Goal: Entertainment & Leisure: Consume media (video, audio)

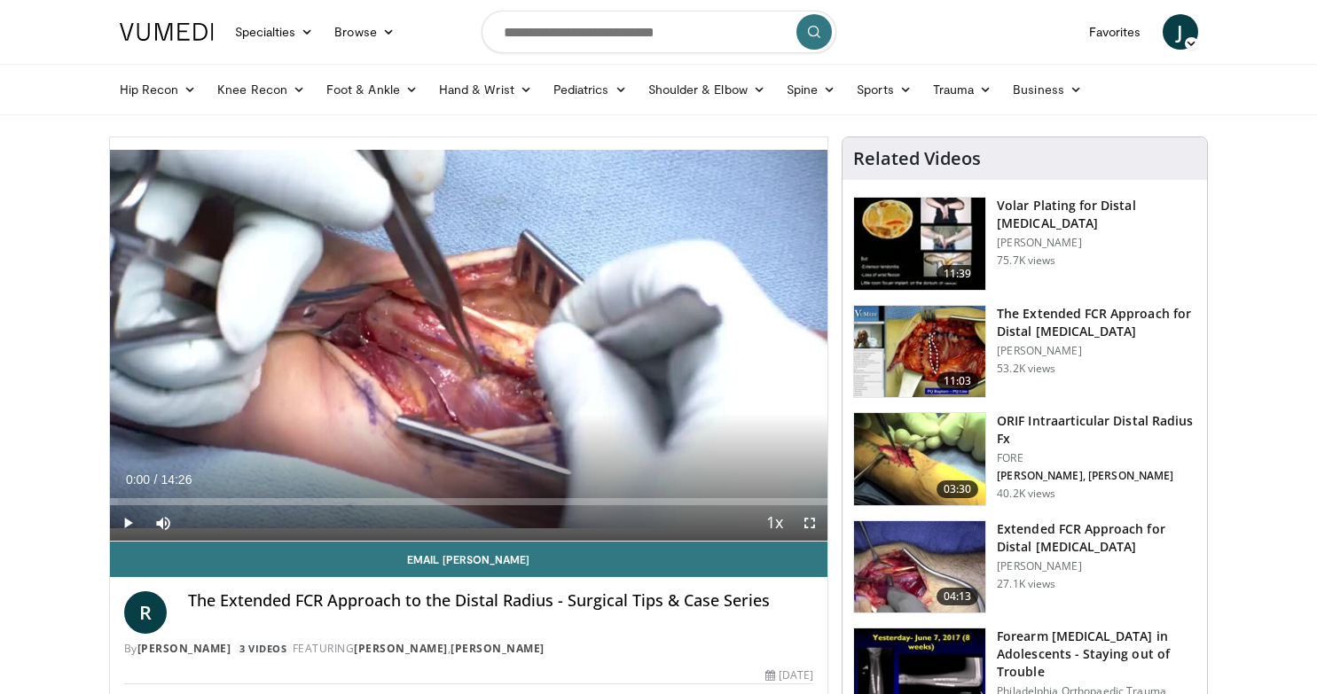
click at [808, 520] on span "Video Player" at bounding box center [809, 523] width 35 height 35
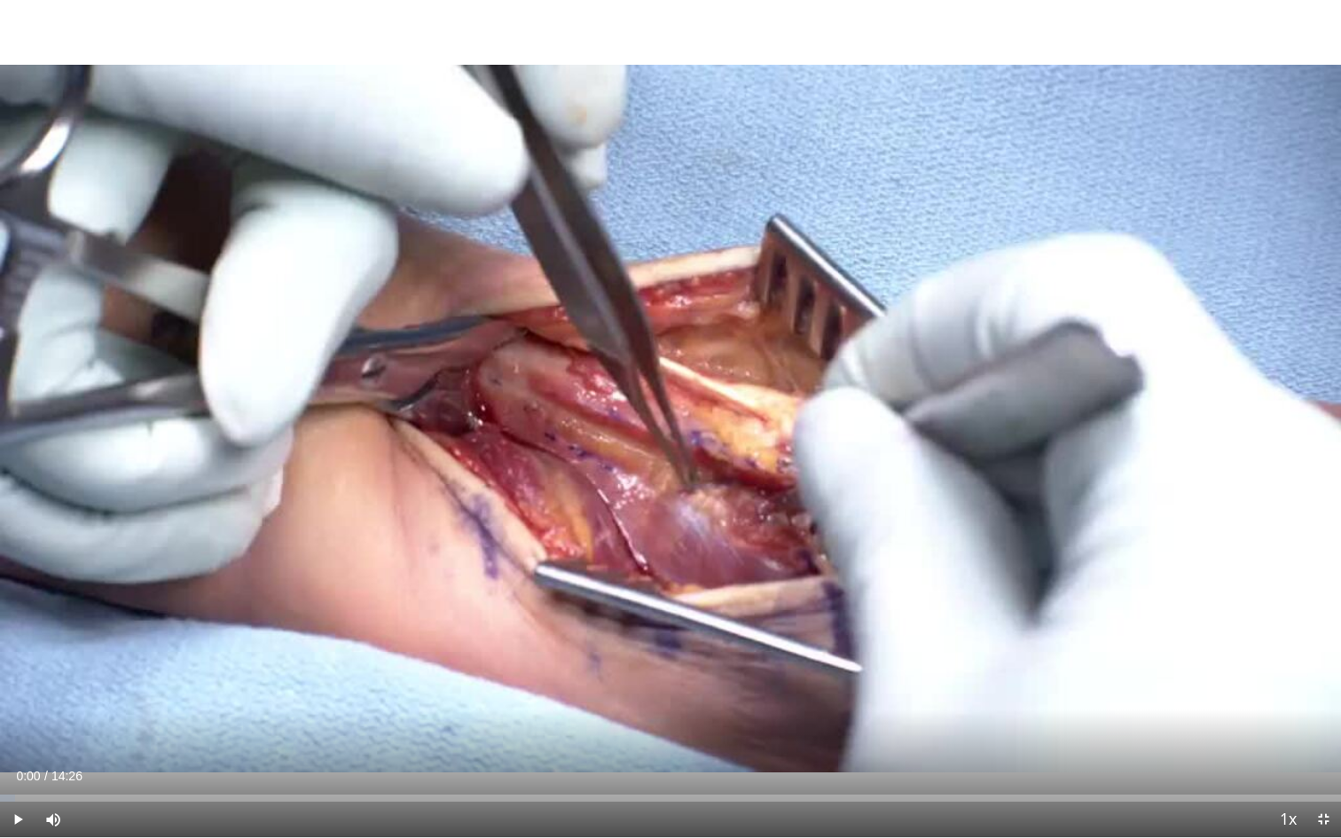
click at [16, 694] on span "Video Player" at bounding box center [17, 819] width 35 height 35
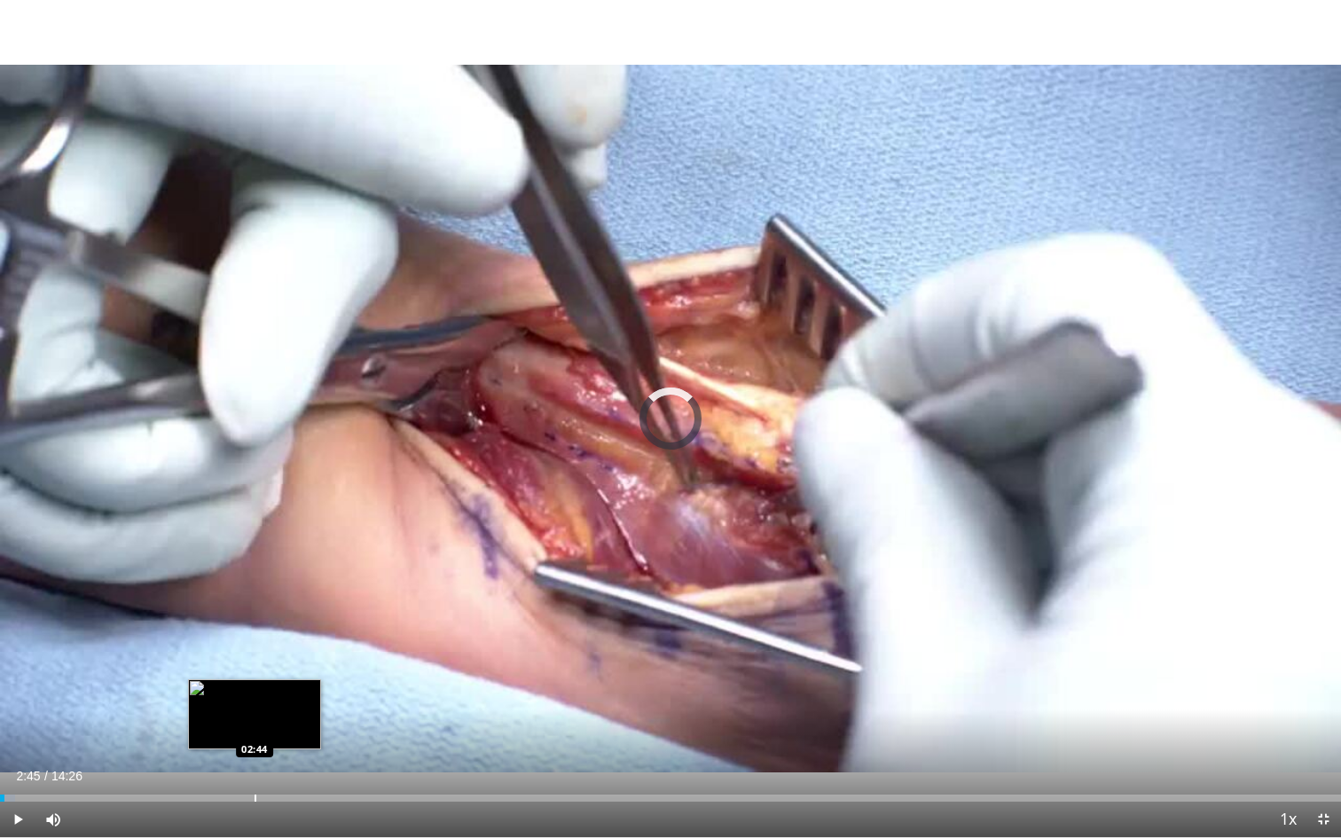
click at [255, 694] on div "Loaded : 1.13% 00:02 02:44" at bounding box center [670, 793] width 1341 height 17
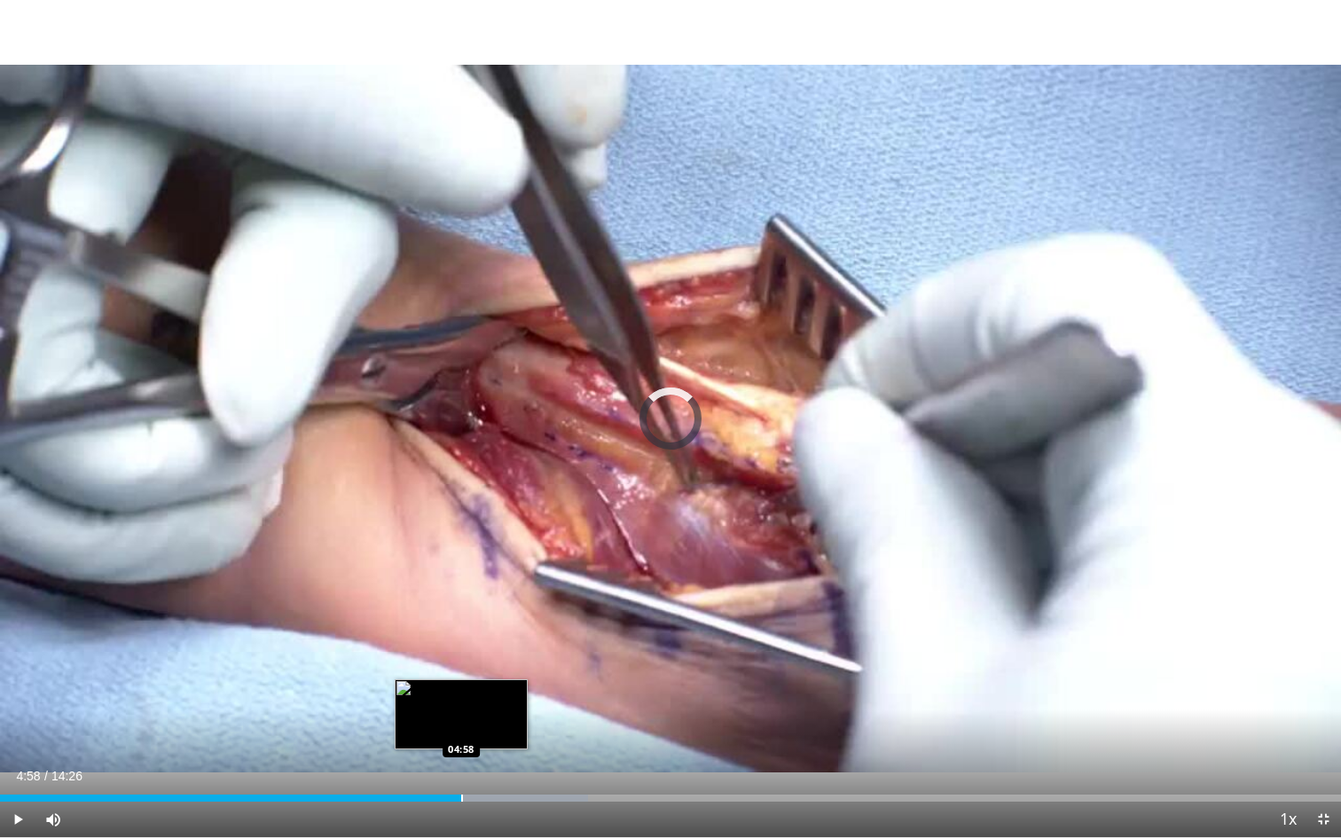
click at [461, 694] on div "Progress Bar" at bounding box center [462, 798] width 2 height 7
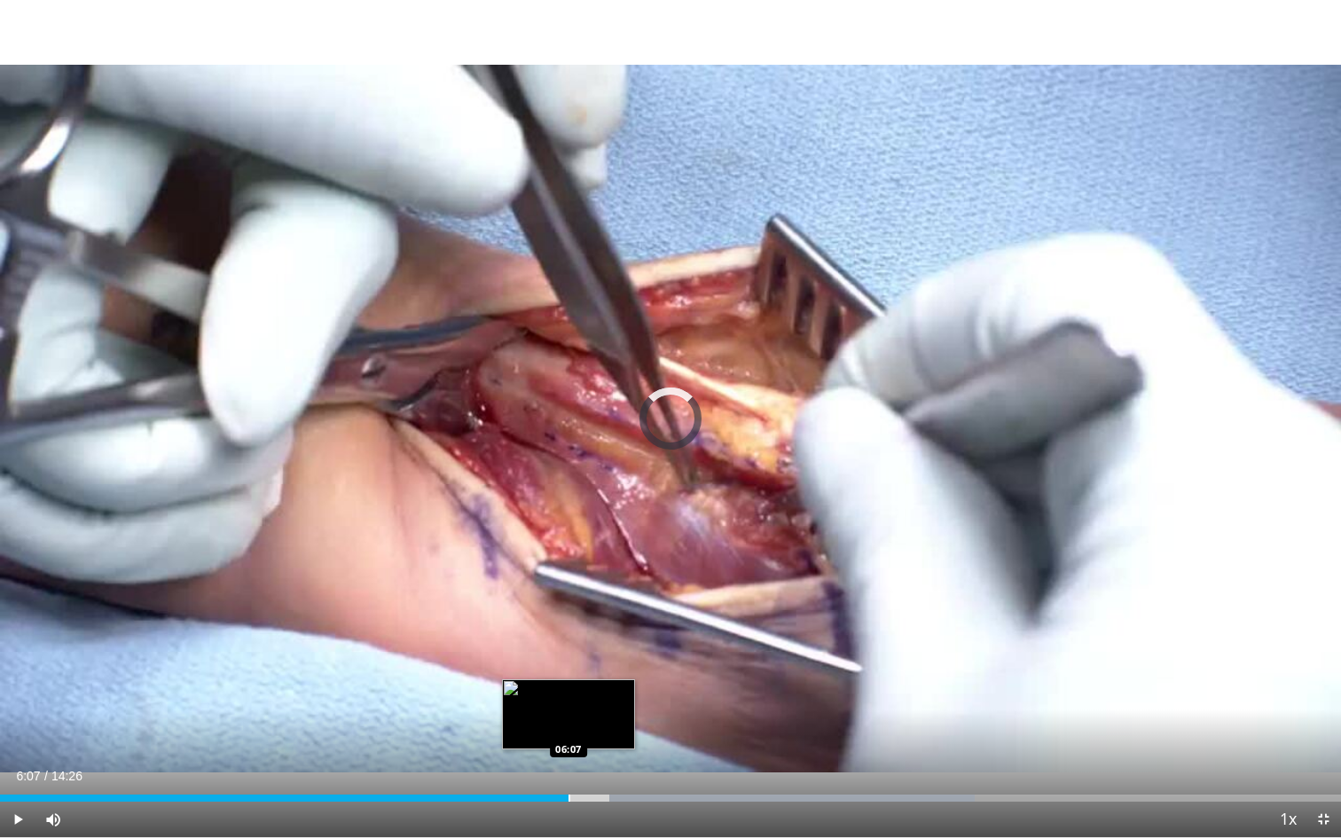
click at [568, 694] on div "Loaded : 72.69% 10:16 06:07" at bounding box center [670, 793] width 1341 height 17
click at [534, 694] on div "Progress Bar" at bounding box center [535, 798] width 2 height 7
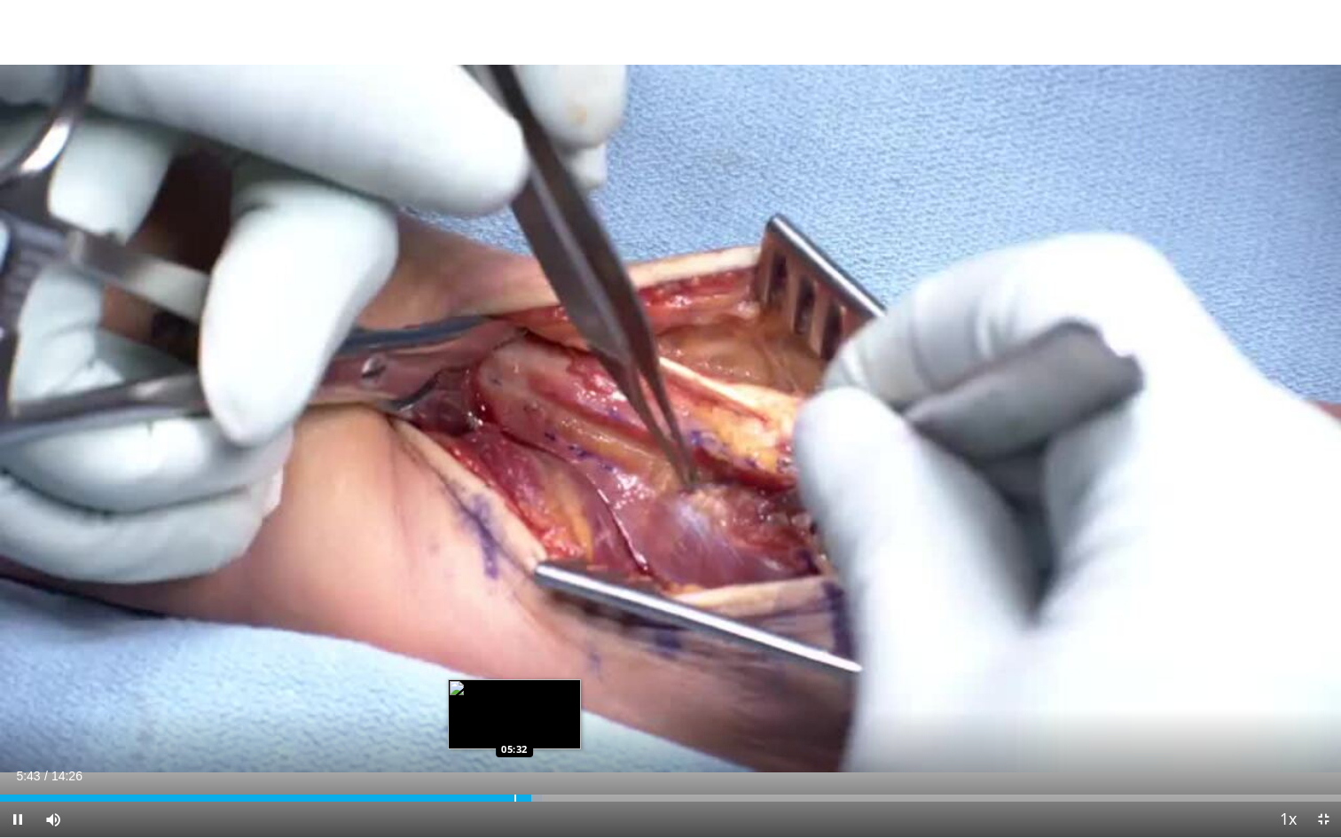
click at [514, 694] on div "Progress Bar" at bounding box center [515, 798] width 2 height 7
